Goal: Check status: Check status

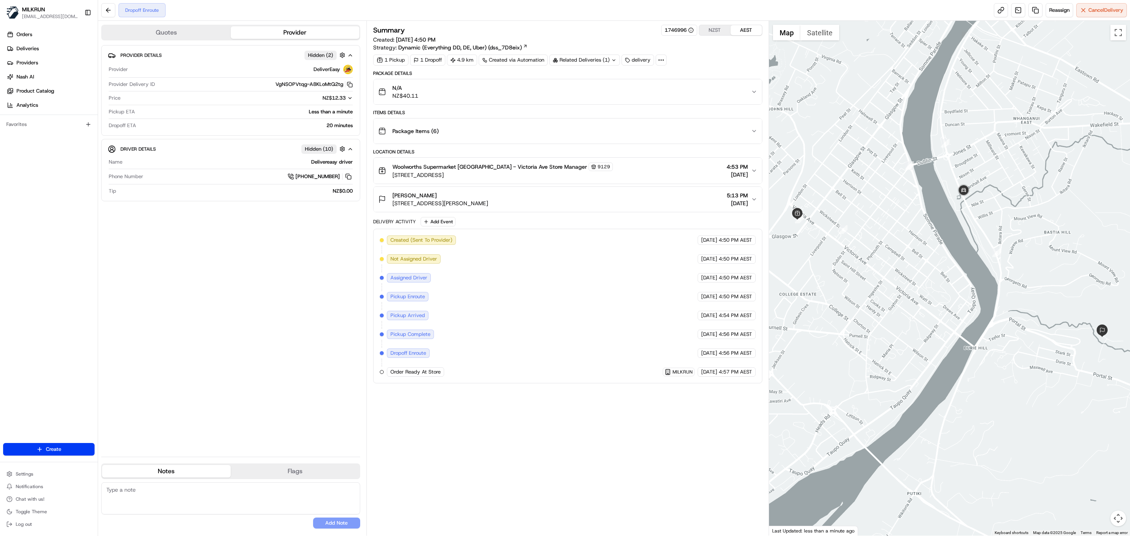
click at [515, 431] on div "Summary 1746996 NZST AEST Created: [DATE] 4:50 PM Strategy: Dynamic (Everything…" at bounding box center [567, 278] width 389 height 507
click at [573, 440] on div "Summary 1746996 NZST AEST Created: 20/08/2025 4:50 PM Strategy: Dynamic (Everyt…" at bounding box center [567, 278] width 389 height 507
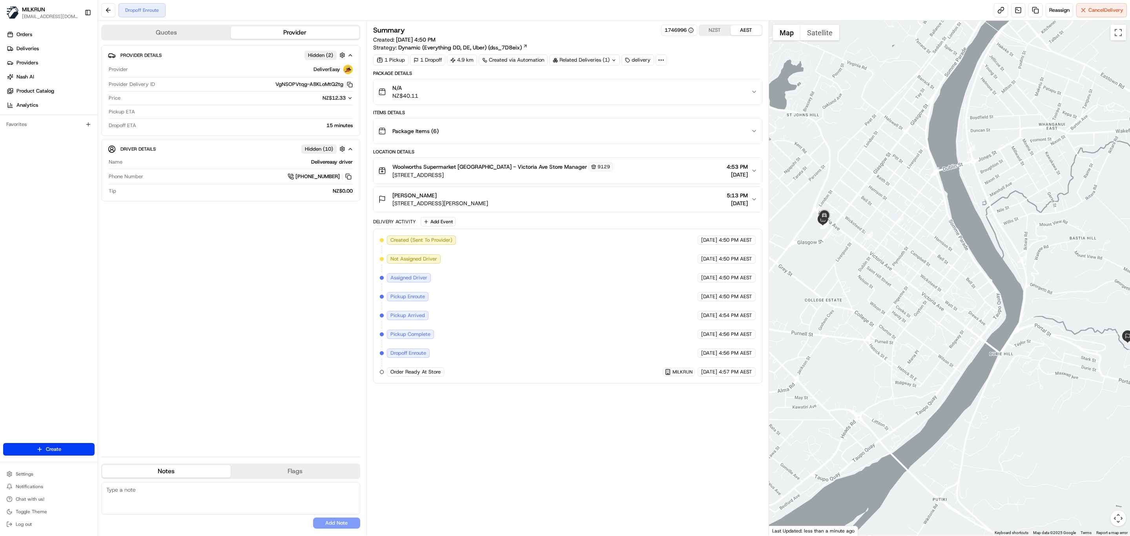
click at [542, 179] on span "[STREET_ADDRESS]" at bounding box center [502, 175] width 221 height 8
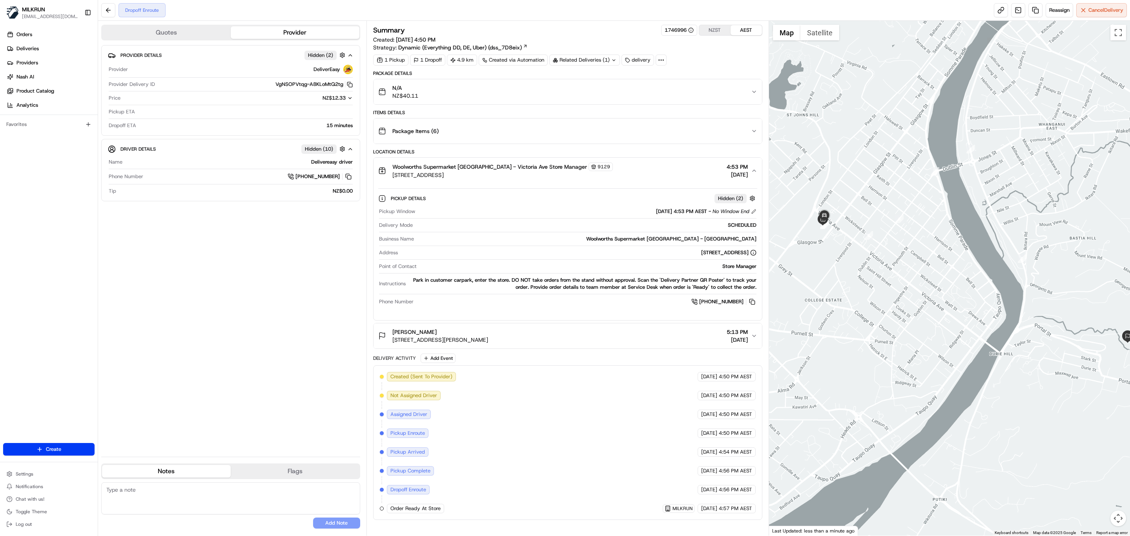
drag, startPoint x: 469, startPoint y: 177, endPoint x: 391, endPoint y: 181, distance: 77.8
click at [391, 179] on div "Woolworths Supermarket NZ - Victoria Ave Store Manager 9129 433 Victoria Ave, W…" at bounding box center [495, 170] width 235 height 16
copy span "433 Victoria Ave, Whanganui,"
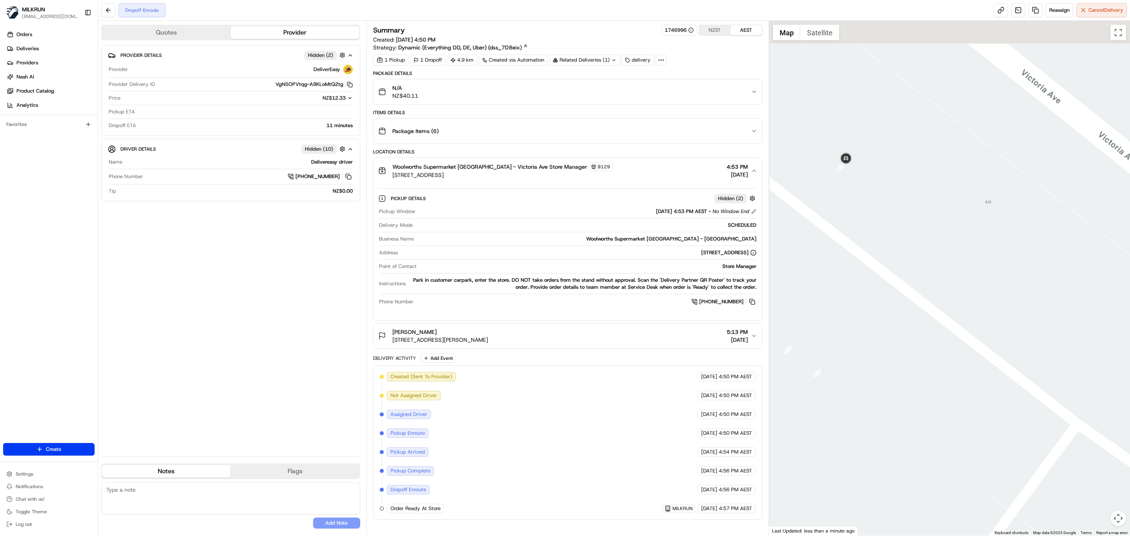
drag, startPoint x: 815, startPoint y: 105, endPoint x: 851, endPoint y: 169, distance: 73.3
click at [851, 169] on div at bounding box center [949, 278] width 361 height 515
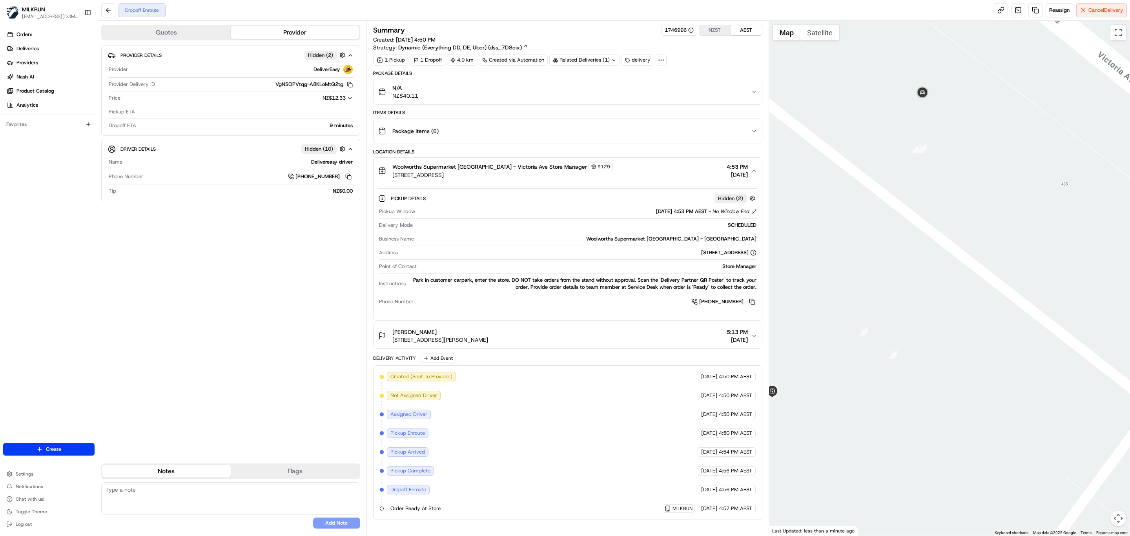
drag, startPoint x: 908, startPoint y: 321, endPoint x: 921, endPoint y: 202, distance: 120.4
click at [921, 202] on div at bounding box center [949, 278] width 361 height 515
click at [266, 288] on div "Provider Details Hidden ( 2 ) Provider DeliverEasy Provider Delivery ID VgNSOPV…" at bounding box center [230, 247] width 259 height 405
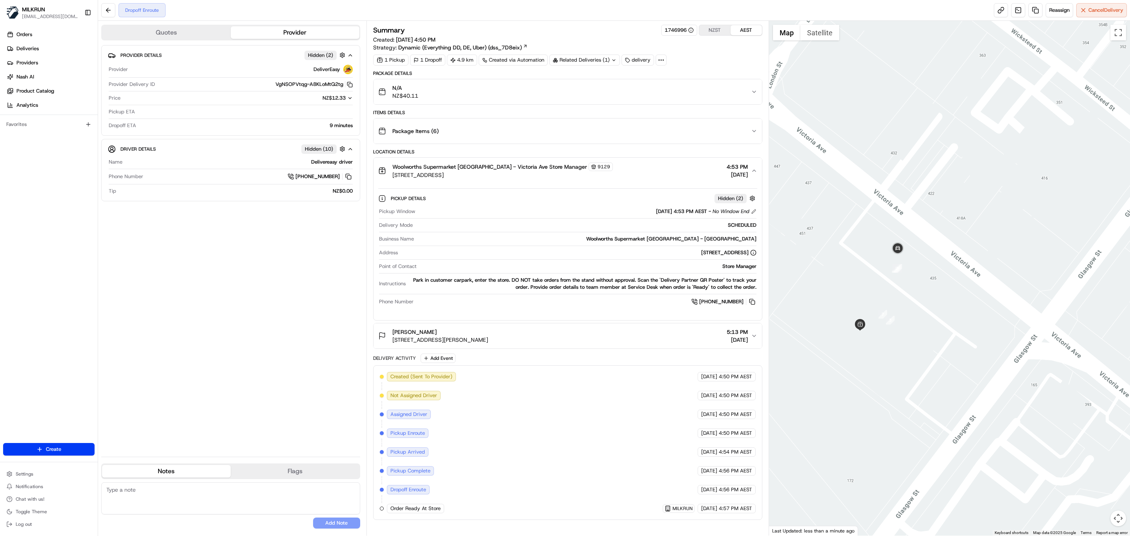
click at [491, 171] on span "Woolworths Supermarket NZ - Victoria Ave Store Manager" at bounding box center [489, 167] width 195 height 8
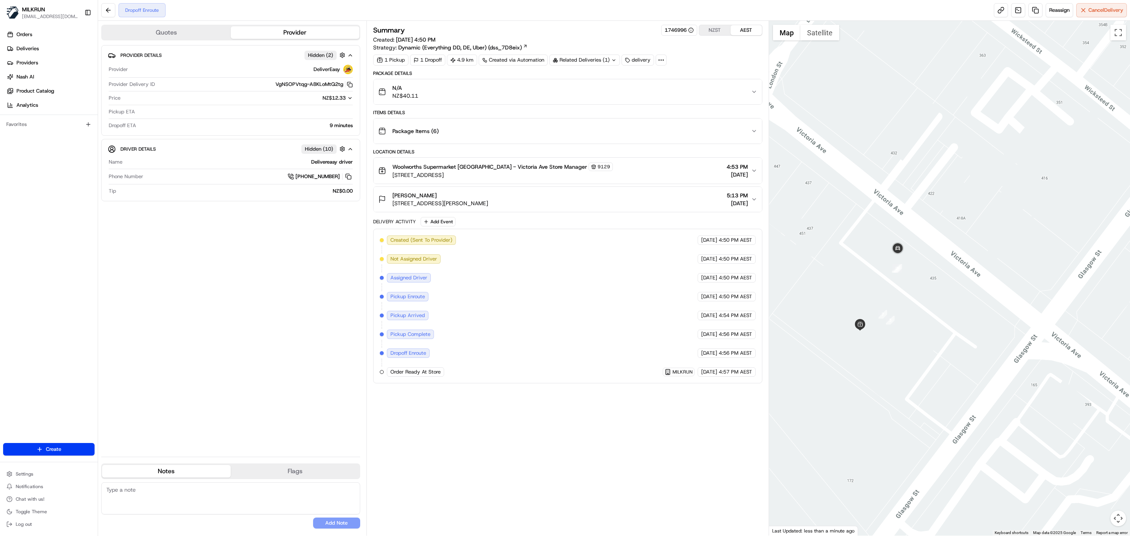
click at [540, 171] on span "Woolworths Supermarket NZ - Victoria Ave Store Manager" at bounding box center [489, 167] width 195 height 8
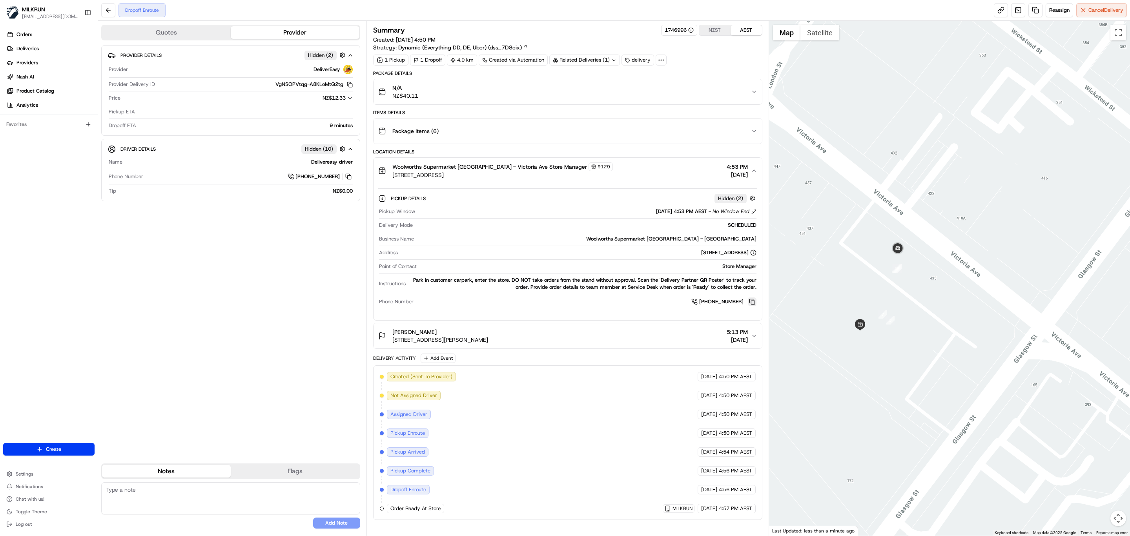
click at [748, 303] on button at bounding box center [752, 301] width 9 height 9
click at [751, 171] on icon "button" at bounding box center [754, 171] width 6 height 6
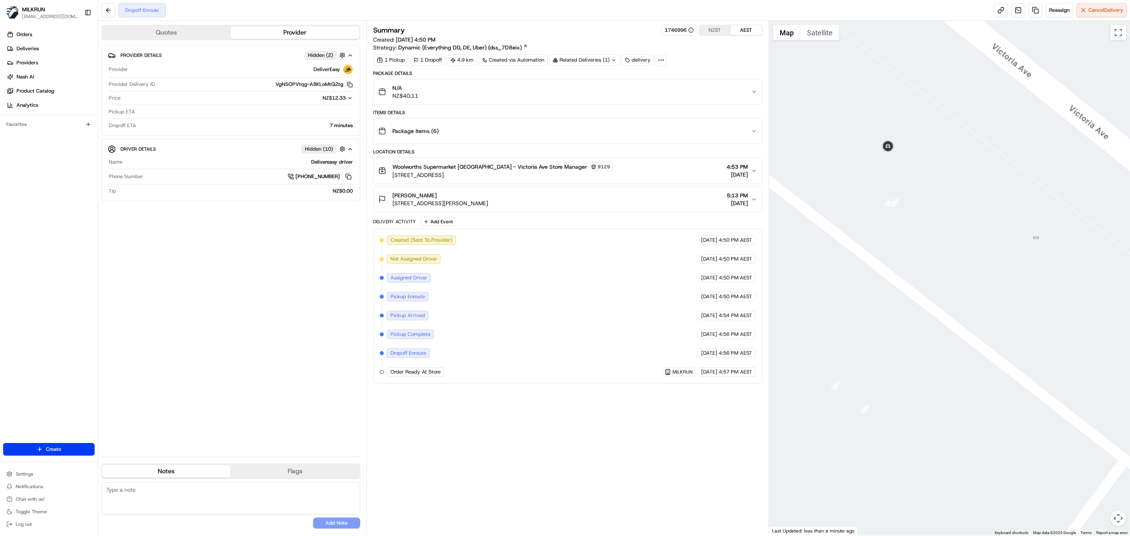
drag, startPoint x: 867, startPoint y: 120, endPoint x: 919, endPoint y: 221, distance: 112.7
click at [919, 221] on div at bounding box center [949, 278] width 361 height 515
click at [262, 357] on div "Provider Details Hidden ( 2 ) Provider DeliverEasy Provider Delivery ID VgNSOPV…" at bounding box center [230, 247] width 259 height 405
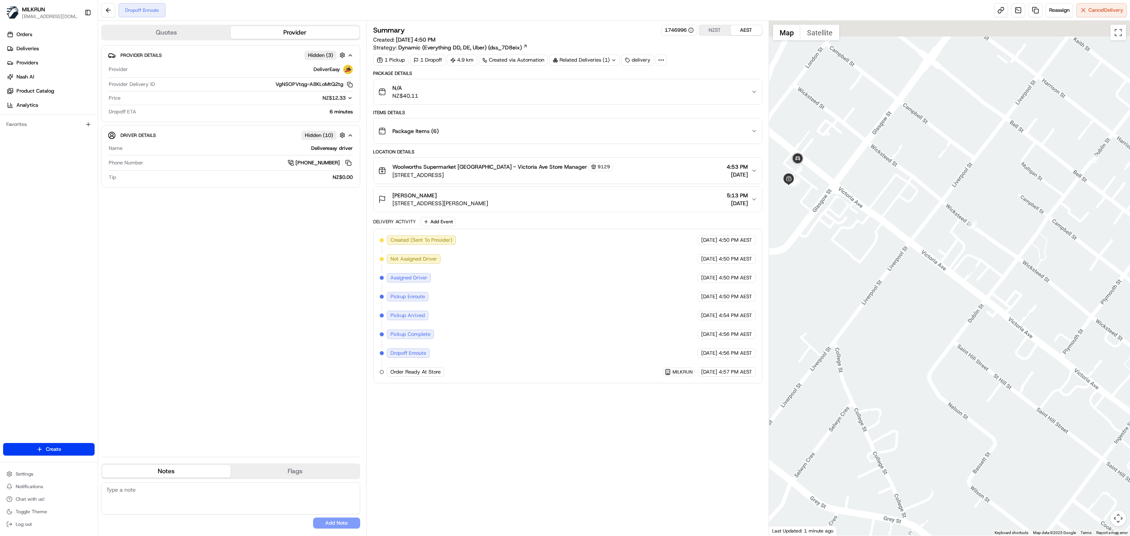
drag, startPoint x: 839, startPoint y: 180, endPoint x: 888, endPoint y: 254, distance: 89.1
click at [888, 254] on div at bounding box center [949, 278] width 361 height 515
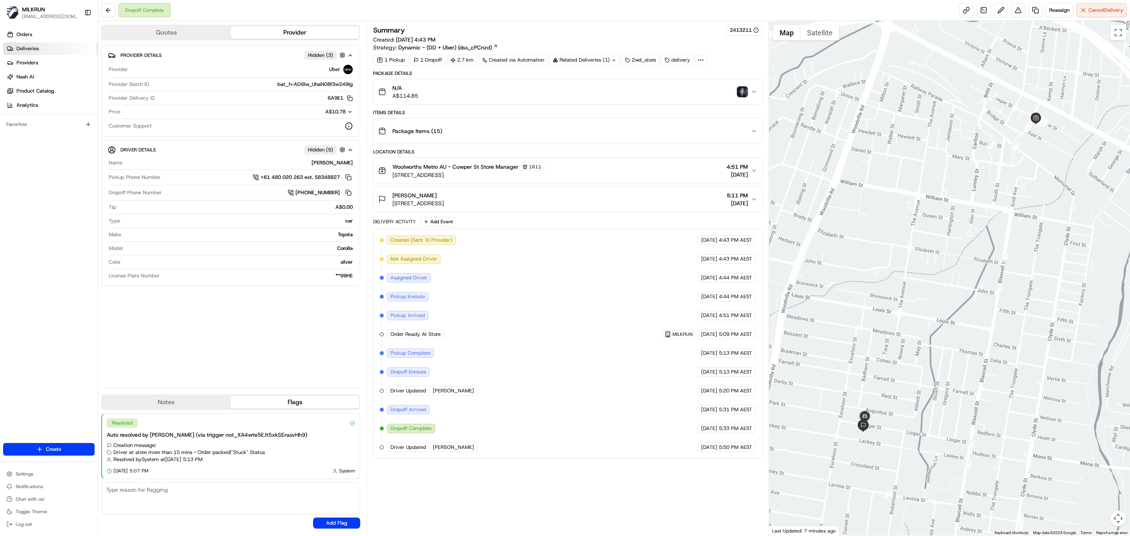
click at [36, 47] on span "Deliveries" at bounding box center [27, 48] width 22 height 7
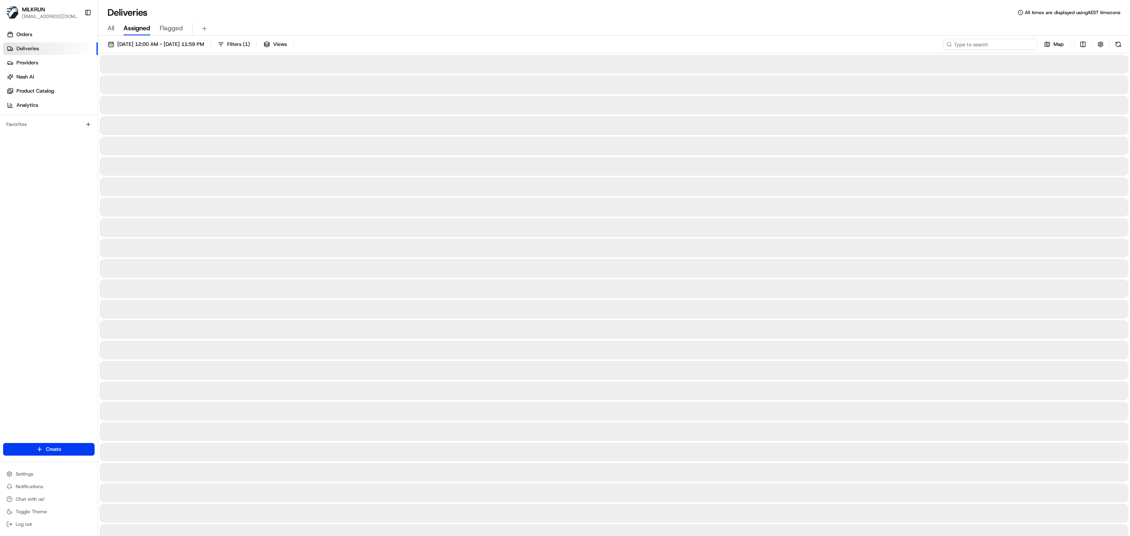
click at [1008, 45] on input at bounding box center [990, 44] width 94 height 11
paste input "summa Holifield"
click at [954, 45] on input "summa Holifield" at bounding box center [990, 44] width 94 height 11
type input "summa Holifield"
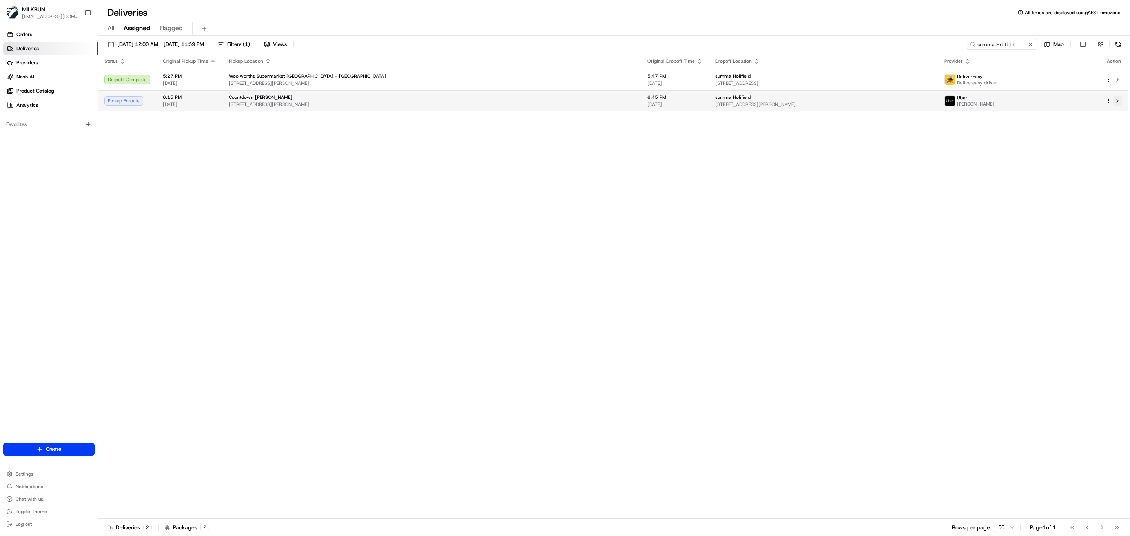
click at [1116, 100] on button at bounding box center [1117, 100] width 9 height 9
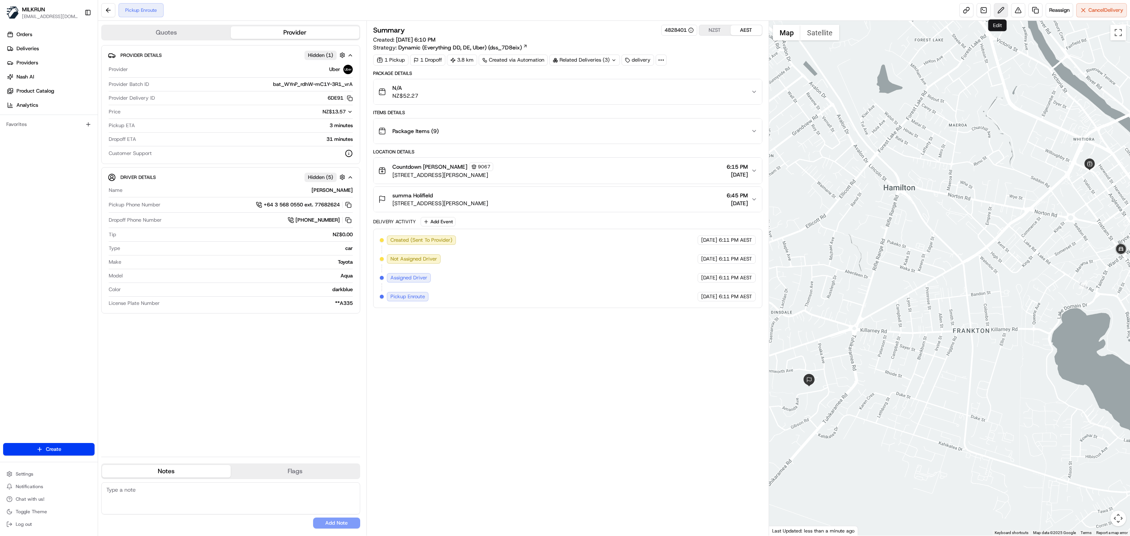
click at [999, 13] on button at bounding box center [1001, 10] width 14 height 14
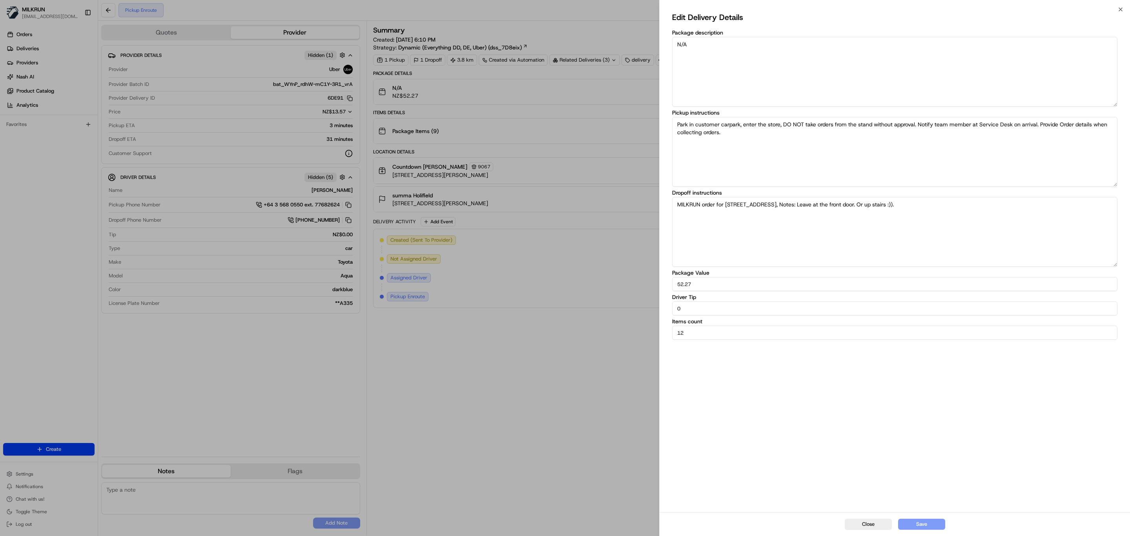
click at [1032, 213] on textarea "MILKRUN order for 16 Knightsbridge Place, Dinsdale, Waikato Region 3204, NZ, No…" at bounding box center [894, 232] width 445 height 70
click at [861, 522] on button "Close" at bounding box center [868, 524] width 47 height 11
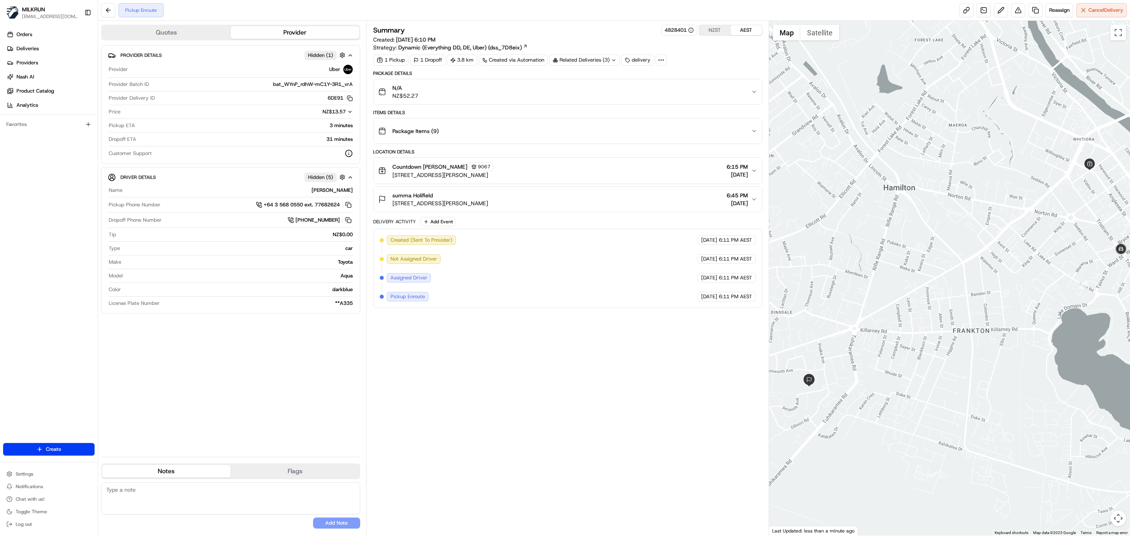
click at [538, 412] on div "Summary 4828401 NZST AEST Created: 20/08/2025 6:10 PM Strategy: Dynamic (Everyt…" at bounding box center [567, 278] width 389 height 507
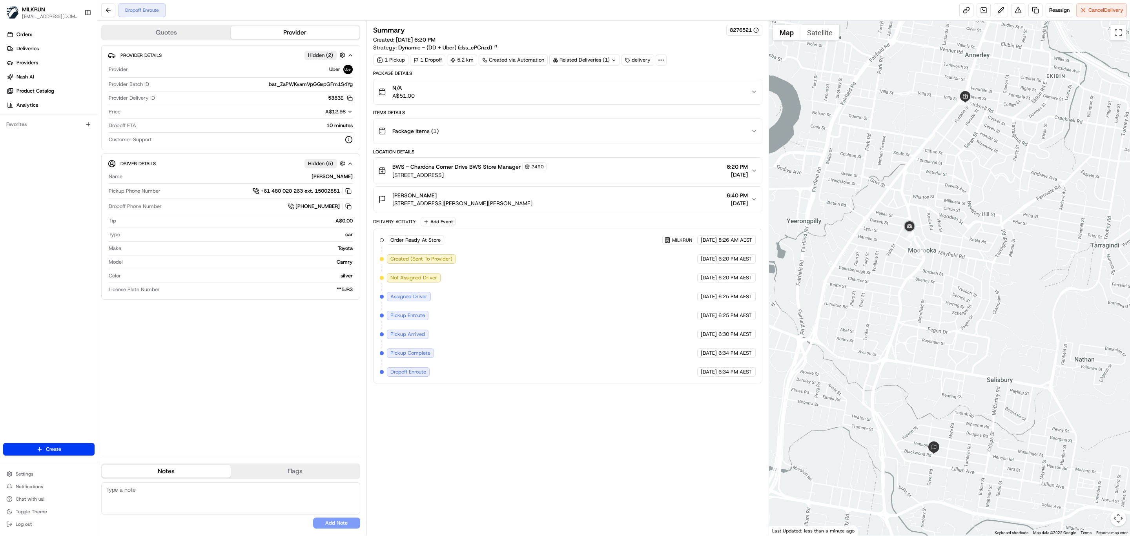
click at [538, 415] on div "Summary 8276521 Created: [DATE] 6:20 PM Strategy: Dynamic - (DD + Uber) (dss_cP…" at bounding box center [567, 278] width 389 height 507
click at [530, 431] on div "Summary 8276521 Created: [DATE] 6:20 PM Strategy: Dynamic - (DD + Uber) (dss_cP…" at bounding box center [567, 278] width 389 height 507
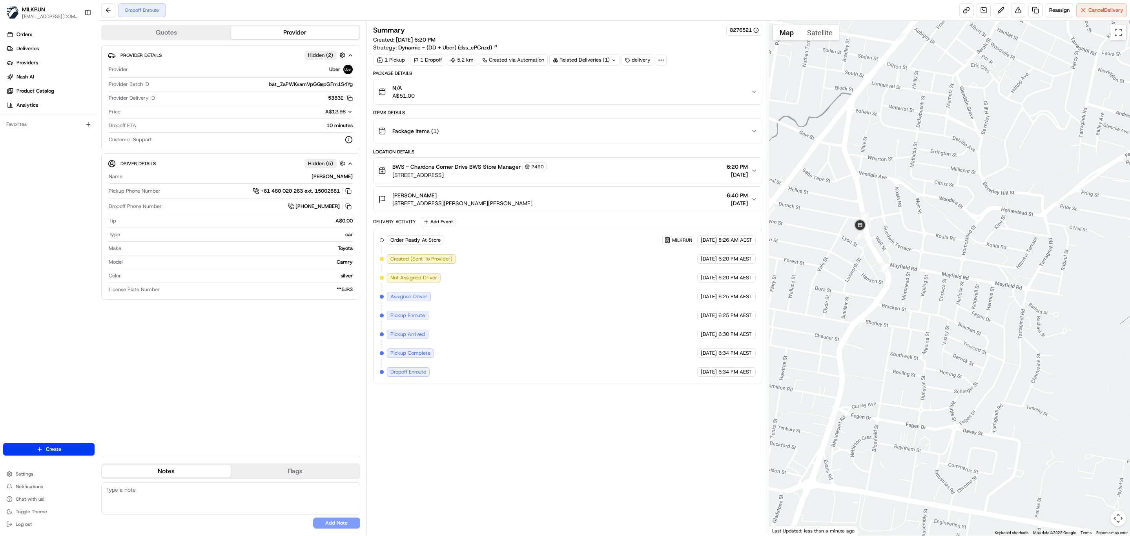
click at [585, 423] on div "Summary 8276521 Created: [DATE] 6:20 PM Strategy: Dynamic - (DD + Uber) (dss_cP…" at bounding box center [567, 278] width 389 height 507
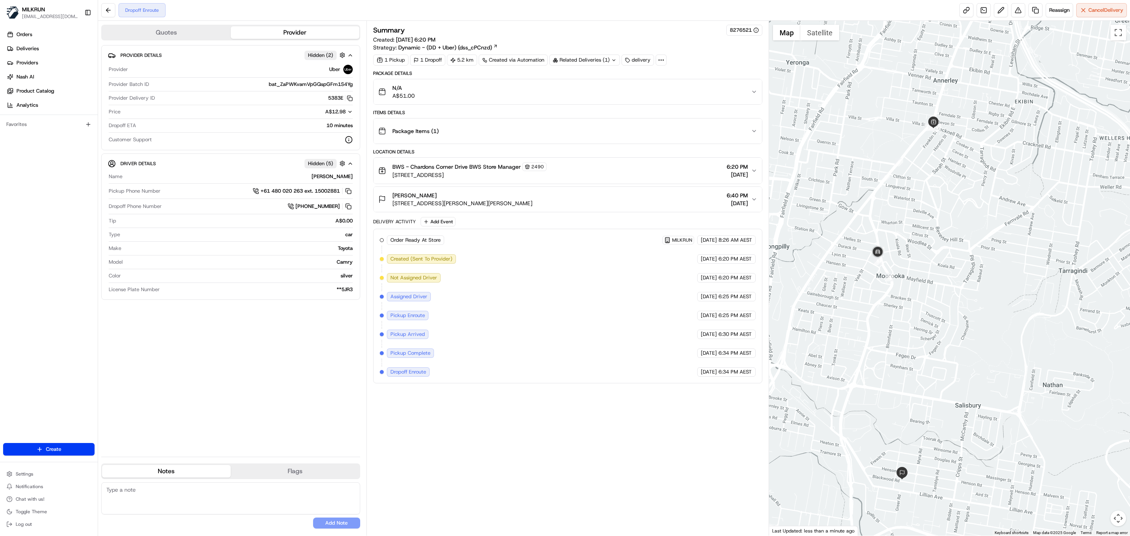
click at [465, 443] on div "Summary 8276521 Created: [DATE] 6:20 PM Strategy: Dynamic - (DD + Uber) (dss_cP…" at bounding box center [567, 278] width 389 height 507
click at [523, 440] on div "Summary 8276521 Created: [DATE] 6:20 PM Strategy: Dynamic - (DD + Uber) (dss_cP…" at bounding box center [567, 278] width 389 height 507
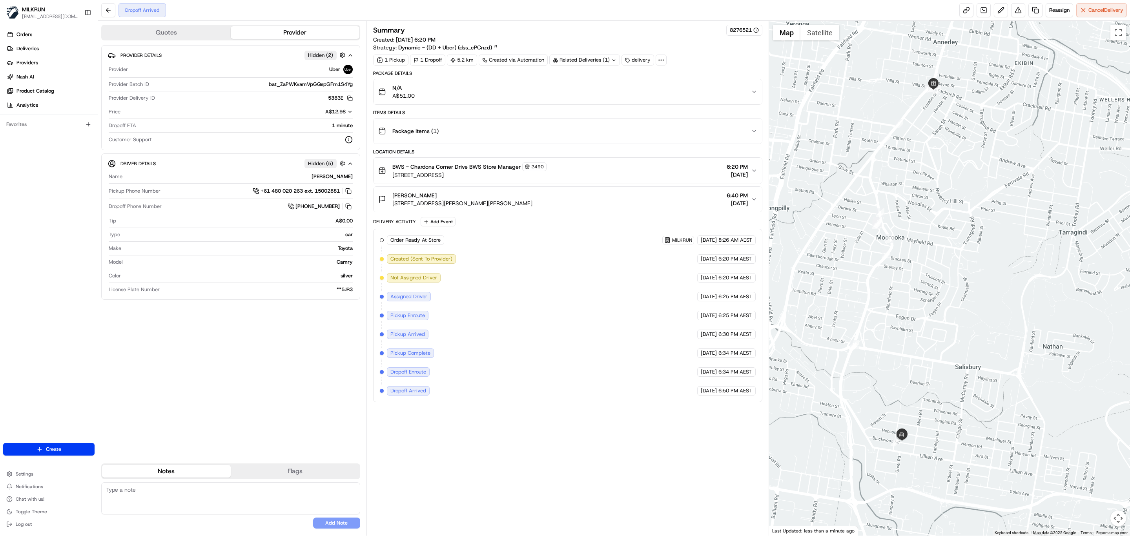
drag, startPoint x: 932, startPoint y: 417, endPoint x: 930, endPoint y: 368, distance: 48.7
click at [932, 361] on div at bounding box center [949, 278] width 361 height 515
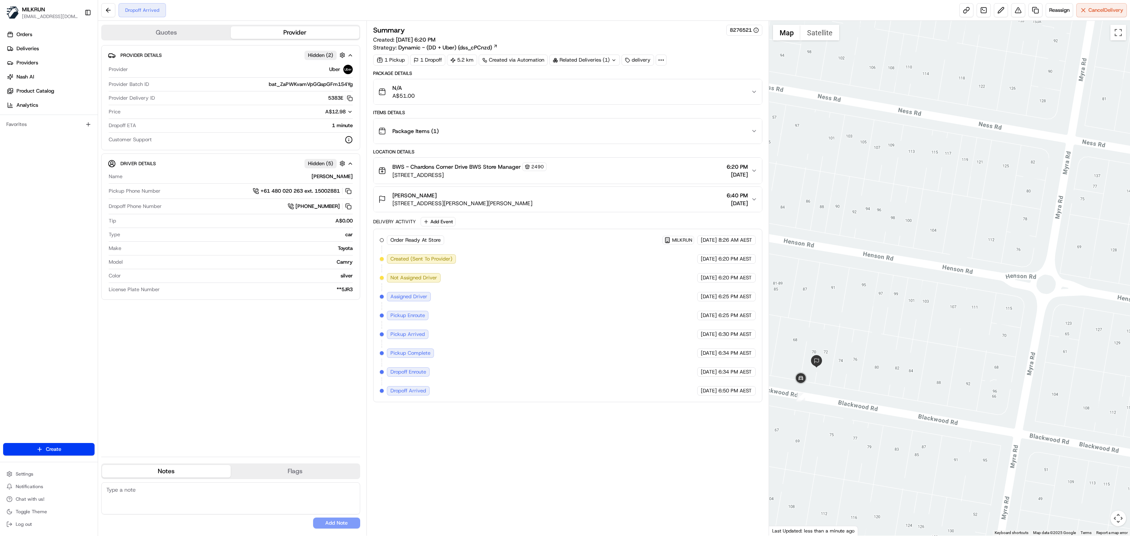
click at [574, 429] on div "Summary 8276521 Created: [DATE] 6:20 PM Strategy: Dynamic - (DD + Uber) (dss_cP…" at bounding box center [567, 278] width 389 height 507
